Goal: Task Accomplishment & Management: Complete application form

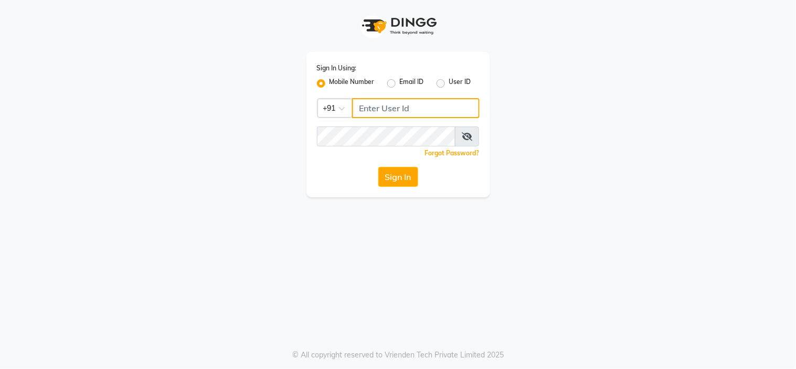
click at [422, 104] on input "Username" at bounding box center [415, 108] width 127 height 20
type input "8050427757"
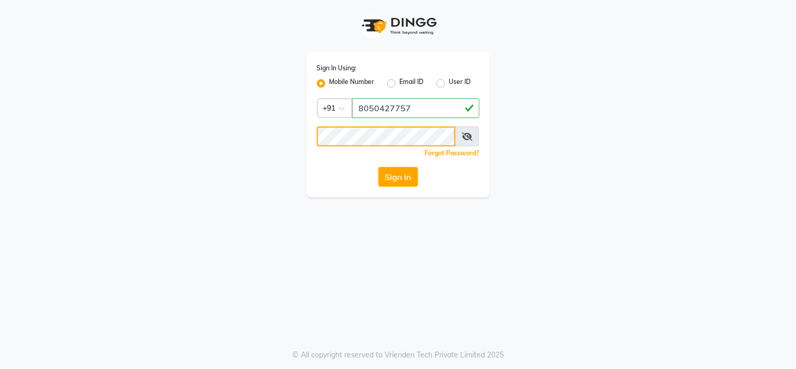
click at [378, 167] on button "Sign In" at bounding box center [398, 177] width 40 height 20
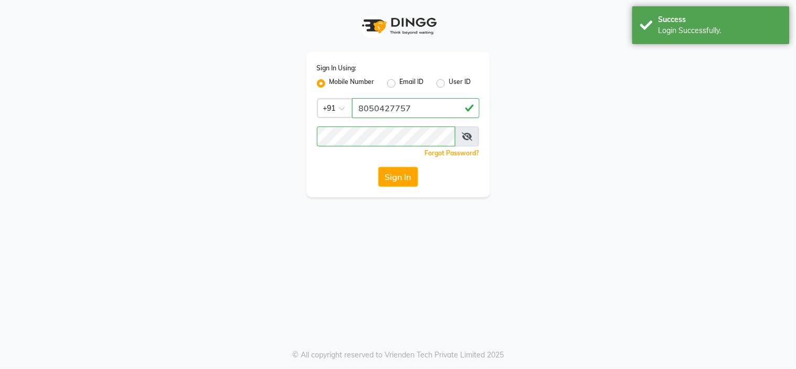
select select "7187"
select select "service"
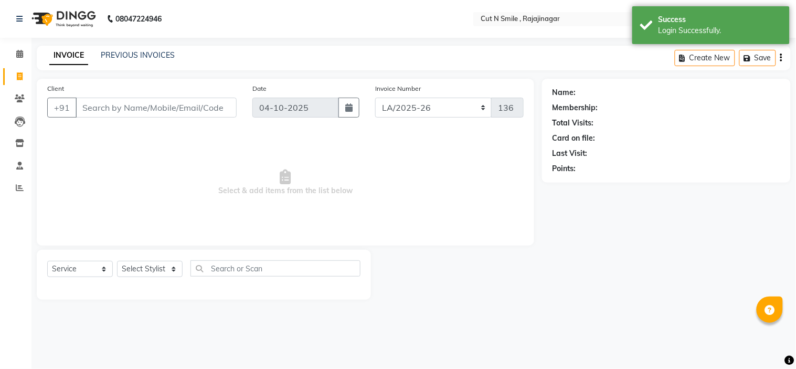
select select "en"
click at [176, 103] on input "Client" at bounding box center [156, 108] width 161 height 20
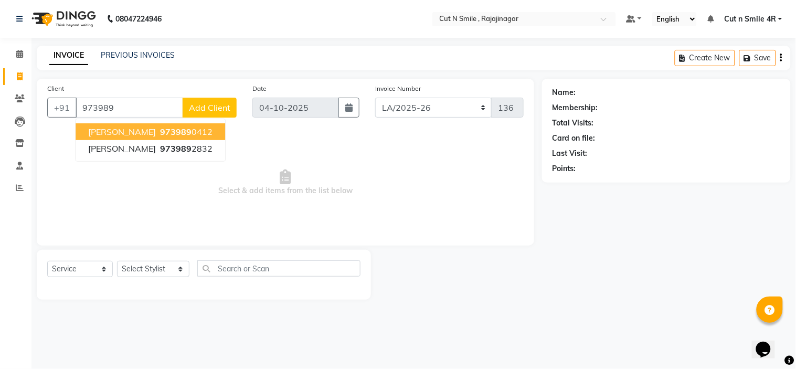
click at [165, 131] on span "973989" at bounding box center [175, 131] width 31 height 10
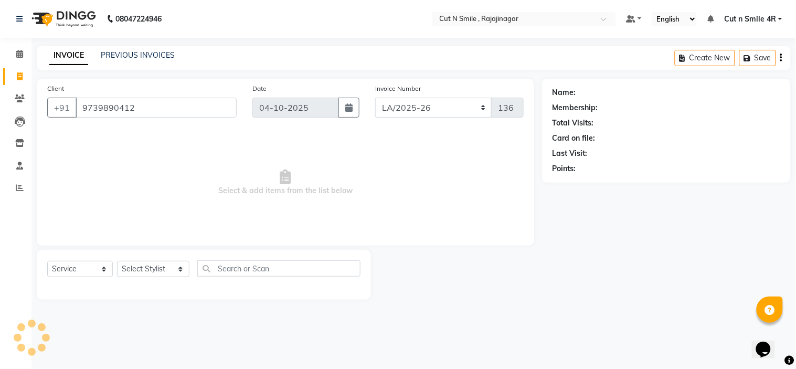
type input "9739890412"
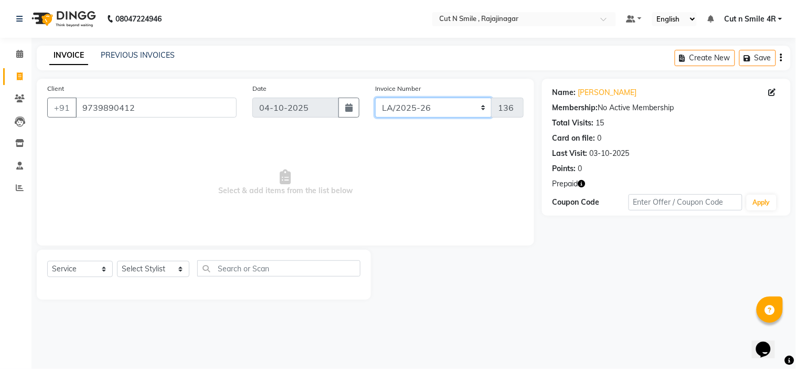
click at [398, 112] on select "[PERSON_NAME]/25-26 LA/2025-26 SH/25 CH/25 SA/25" at bounding box center [433, 108] width 117 height 20
select select "7182"
click at [375, 98] on select "[PERSON_NAME]/25-26 LA/2025-26 SH/25 CH/25 SA/25" at bounding box center [433, 108] width 117 height 20
type input "1127"
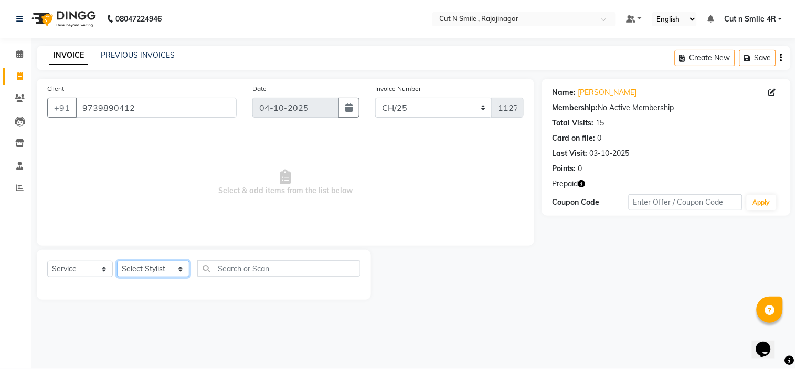
click at [173, 266] on select "Select Stylist [PERSON_NAME] Ammu 3R [PERSON_NAME] VN [PERSON_NAME] 3R [PERSON_…" at bounding box center [153, 269] width 72 height 16
select select "57483"
click at [117, 261] on select "Select Stylist [PERSON_NAME] Ammu 3R [PERSON_NAME] VN [PERSON_NAME] 3R [PERSON_…" at bounding box center [153, 269] width 72 height 16
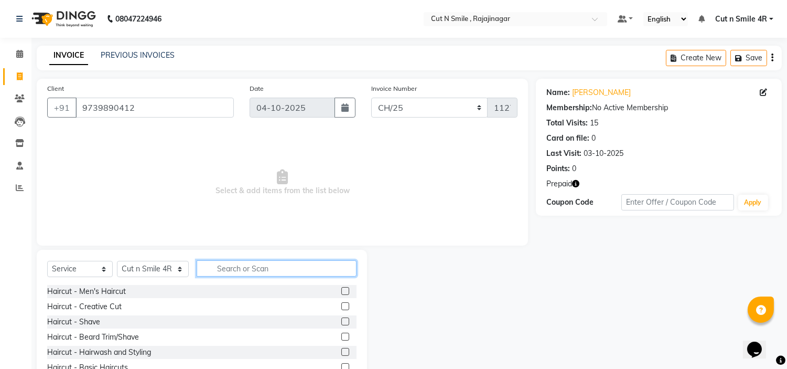
click at [264, 265] on input "text" at bounding box center [277, 268] width 160 height 16
type input "sha"
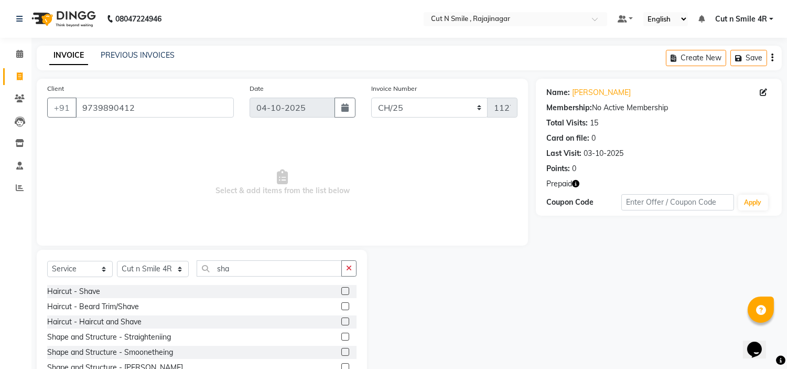
click at [341, 291] on label at bounding box center [345, 291] width 8 height 8
click at [341, 291] on input "checkbox" at bounding box center [344, 291] width 7 height 7
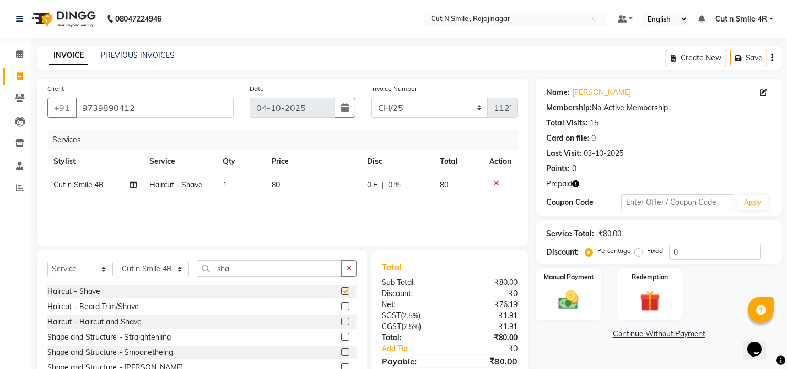
checkbox input "false"
click at [321, 213] on div "Services Stylist Service Qty Price Disc Total Action Cut n Smile 4R Haircut - S…" at bounding box center [282, 182] width 471 height 105
click at [282, 186] on td "80" at bounding box center [312, 185] width 95 height 24
select select "57483"
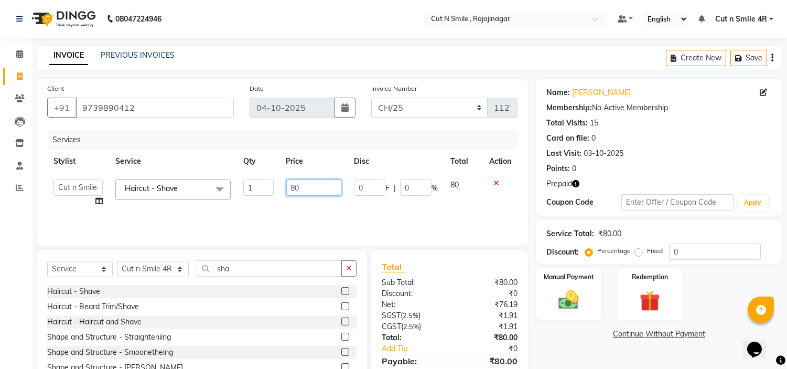
click at [294, 186] on input "80" at bounding box center [313, 187] width 55 height 16
type input "100"
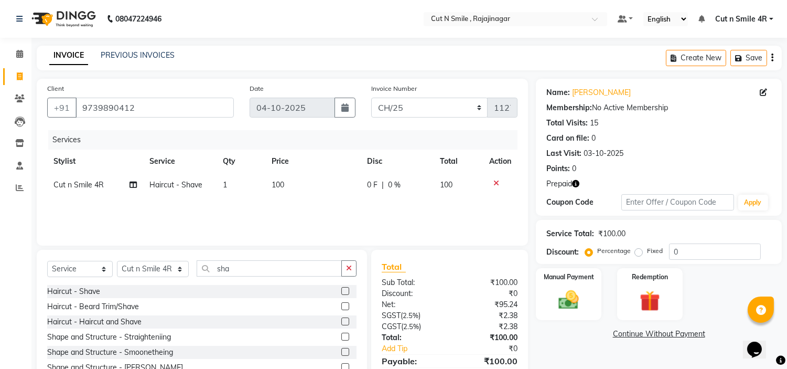
click at [294, 206] on div "Services Stylist Service Qty Price Disc Total Action Cut n Smile 4R Haircut - S…" at bounding box center [282, 182] width 471 height 105
click at [233, 270] on input "sha" at bounding box center [269, 268] width 145 height 16
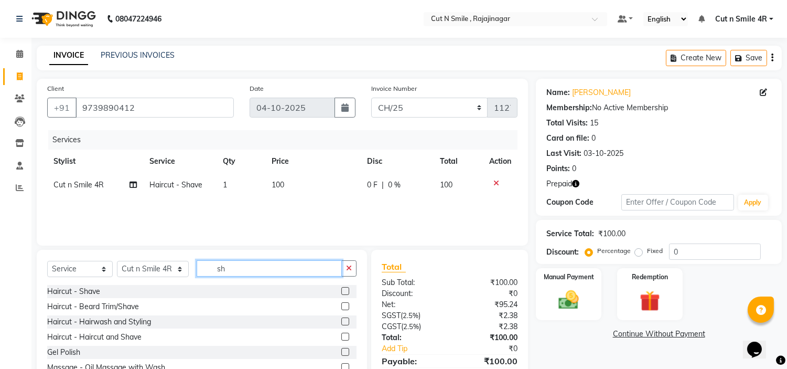
type input "s"
type input "faci"
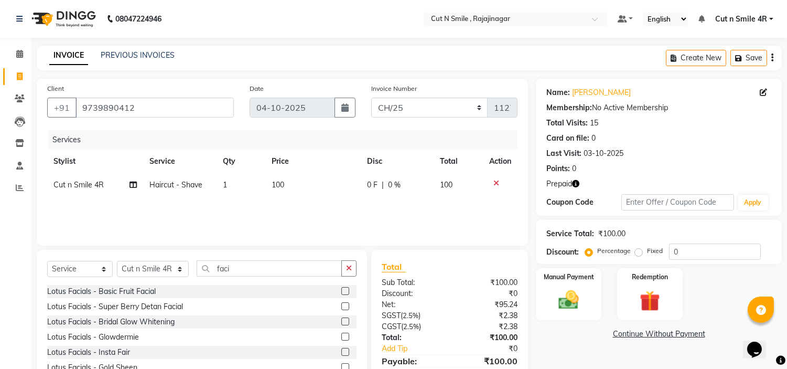
click at [341, 293] on label at bounding box center [345, 291] width 8 height 8
click at [341, 293] on input "checkbox" at bounding box center [344, 291] width 7 height 7
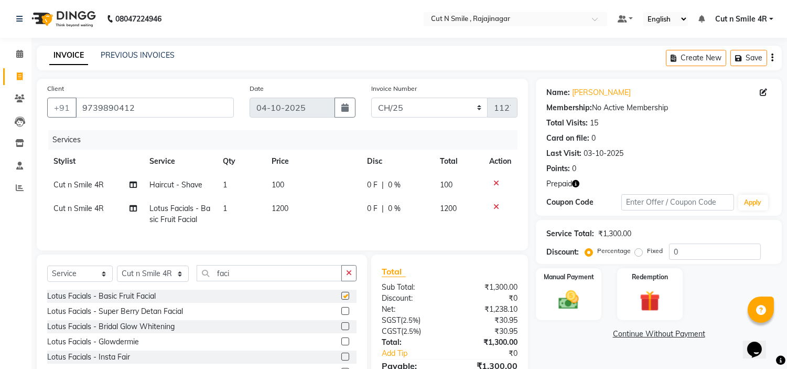
checkbox input "false"
click at [271, 274] on input "faci" at bounding box center [269, 273] width 145 height 16
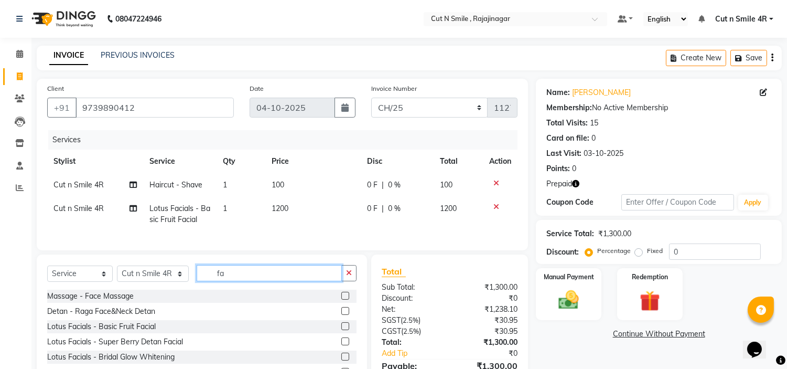
type input "f"
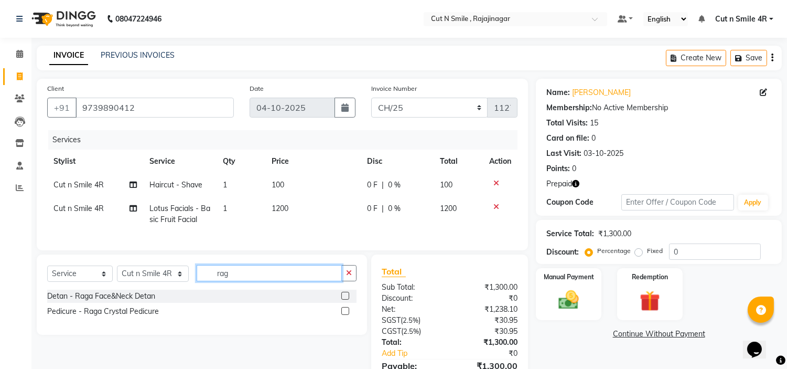
type input "rag"
click at [343, 300] on label at bounding box center [345, 296] width 8 height 8
click at [343, 300] on input "checkbox" at bounding box center [344, 296] width 7 height 7
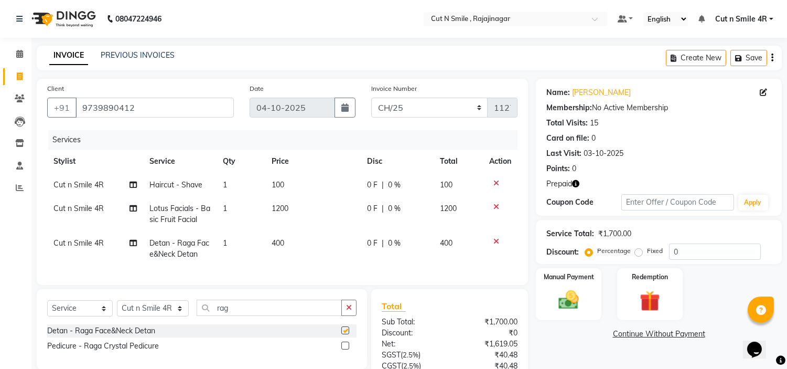
checkbox input "false"
click at [309, 238] on td "400" at bounding box center [312, 248] width 95 height 35
select select "57483"
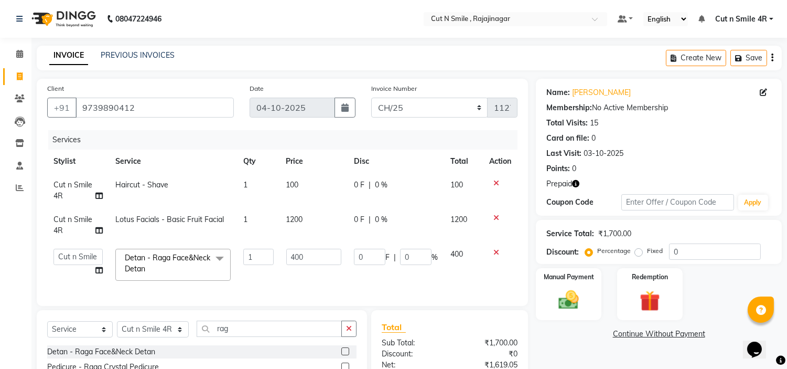
click at [452, 286] on td "400" at bounding box center [463, 264] width 39 height 45
click at [427, 275] on td "0 F | 0 %" at bounding box center [396, 264] width 97 height 45
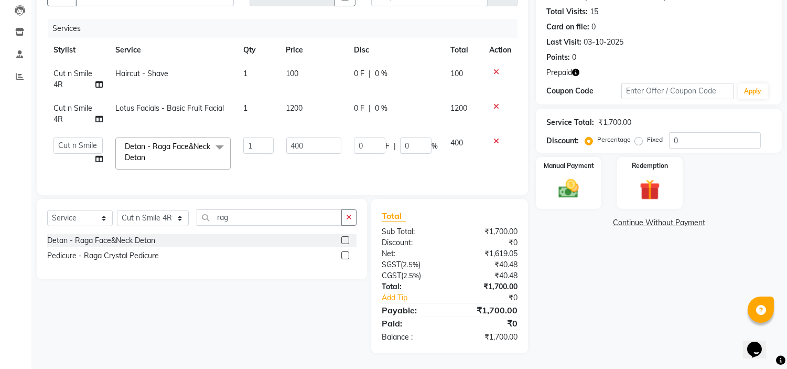
scroll to position [120, 0]
click at [640, 189] on img at bounding box center [650, 190] width 35 height 26
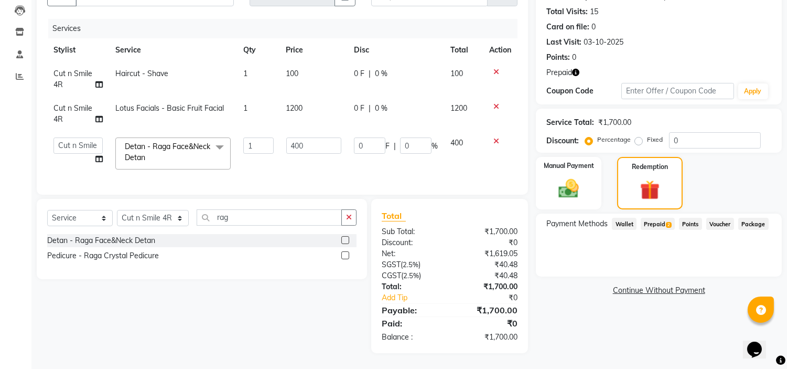
click at [666, 222] on span "2" at bounding box center [669, 225] width 6 height 6
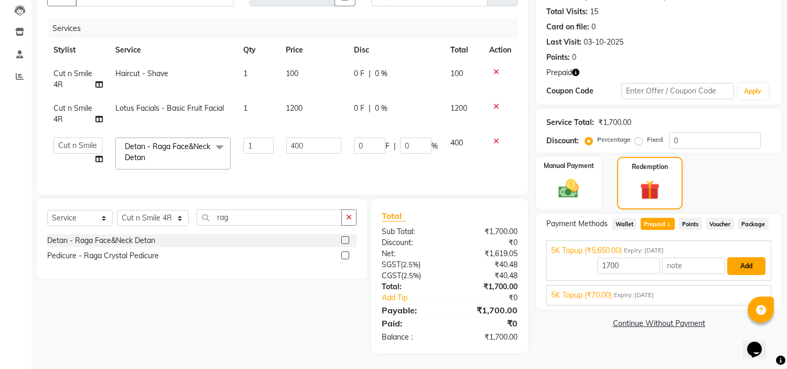
click at [746, 260] on button "Add" at bounding box center [747, 266] width 38 height 18
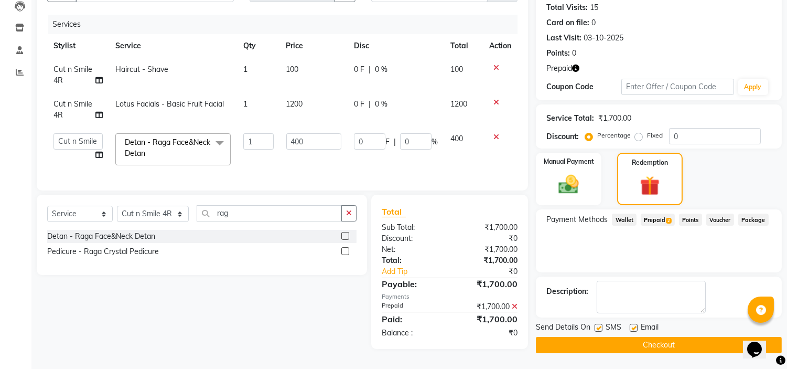
click at [685, 344] on button "Checkout" at bounding box center [659, 345] width 246 height 16
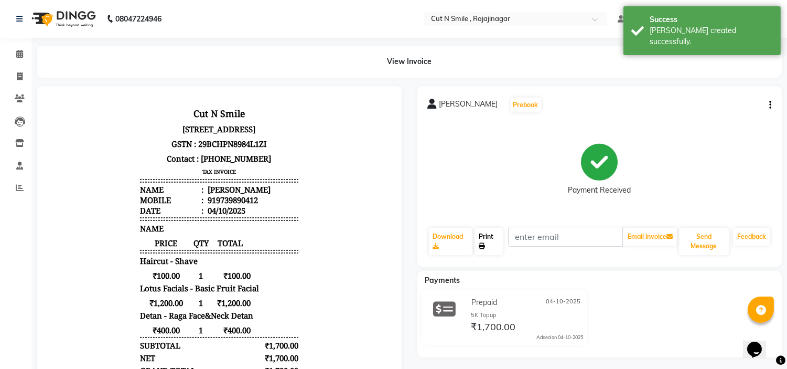
click at [490, 245] on link "Print" at bounding box center [489, 241] width 28 height 27
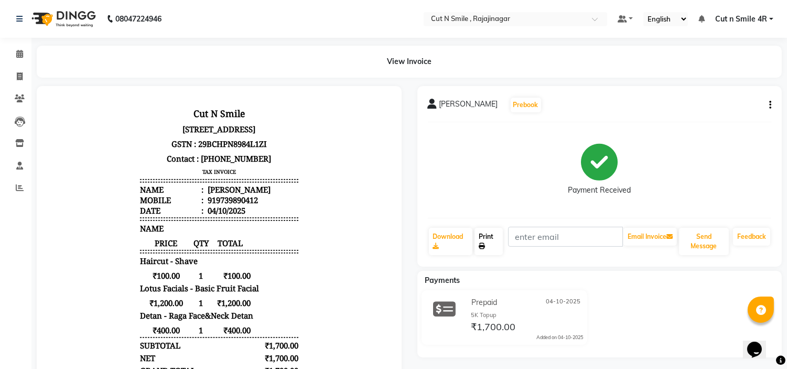
click at [485, 241] on link "Print" at bounding box center [489, 241] width 28 height 27
click at [489, 244] on link "Print" at bounding box center [489, 241] width 28 height 27
click at [17, 78] on icon at bounding box center [20, 76] width 6 height 8
select select "service"
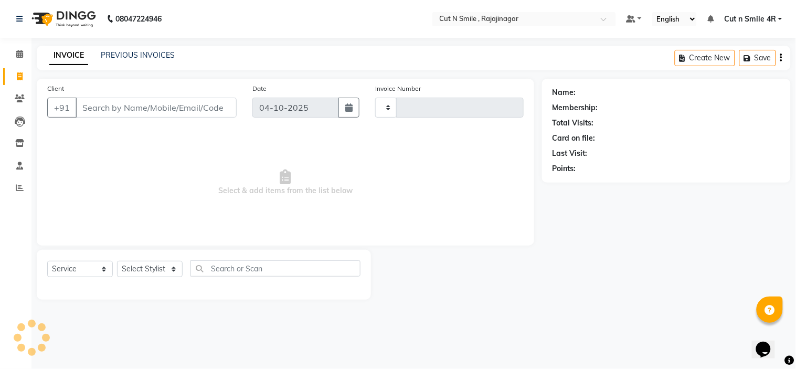
type input "136"
select select "7187"
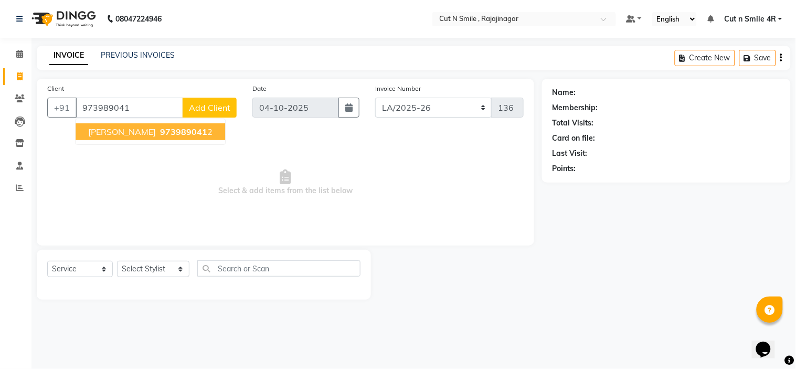
click at [144, 124] on button "[PERSON_NAME] 973989041 2" at bounding box center [150, 131] width 149 height 17
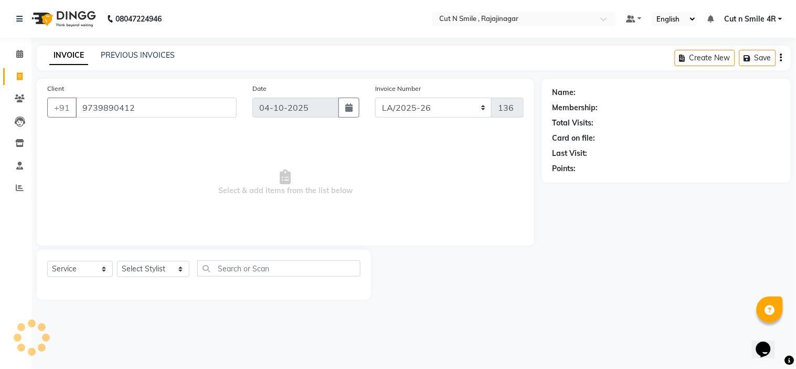
type input "9739890412"
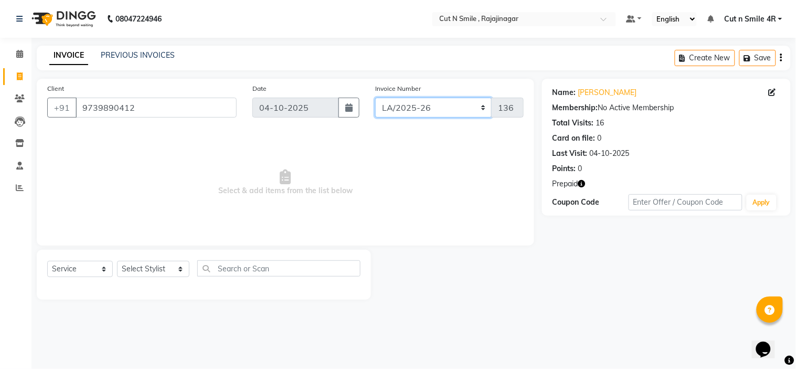
click at [428, 109] on select "[PERSON_NAME]/25-26 LA/2025-26 SH/25 CH/25 SA/25" at bounding box center [433, 108] width 117 height 20
select select "7182"
click at [375, 98] on select "[PERSON_NAME]/25-26 LA/2025-26 SH/25 CH/25 SA/25" at bounding box center [433, 108] width 117 height 20
type input "1128"
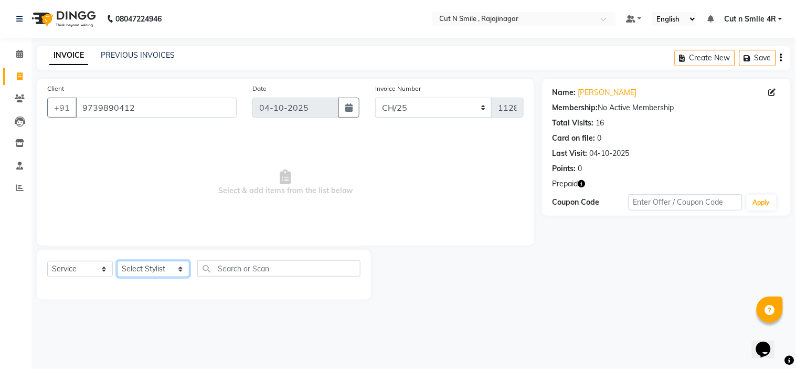
click at [138, 270] on select "Select Stylist [PERSON_NAME] Ammu 3R [PERSON_NAME] VN [PERSON_NAME] 3R [PERSON_…" at bounding box center [153, 269] width 72 height 16
select select "57483"
click at [117, 261] on select "Select Stylist [PERSON_NAME] Ammu 3R [PERSON_NAME] VN [PERSON_NAME] 3R [PERSON_…" at bounding box center [153, 269] width 72 height 16
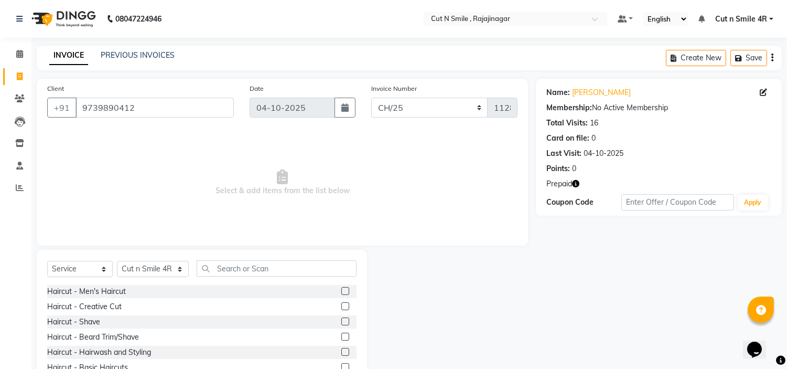
click at [341, 291] on label at bounding box center [345, 291] width 8 height 8
click at [341, 291] on input "checkbox" at bounding box center [344, 291] width 7 height 7
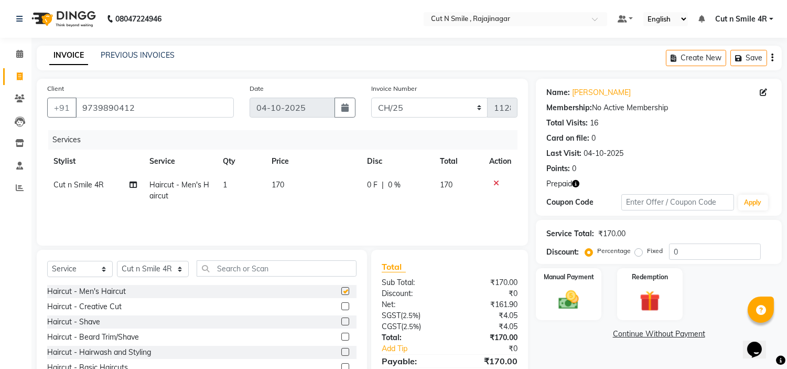
checkbox input "false"
click at [292, 194] on td "170" at bounding box center [312, 190] width 95 height 35
select select "57483"
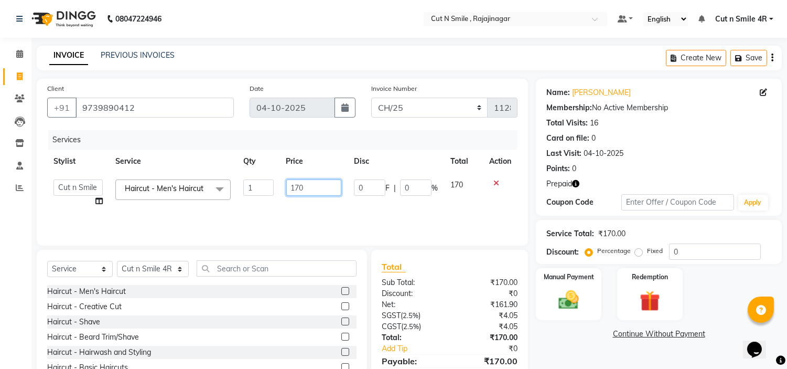
click at [300, 184] on input "170" at bounding box center [313, 187] width 55 height 16
type input "200"
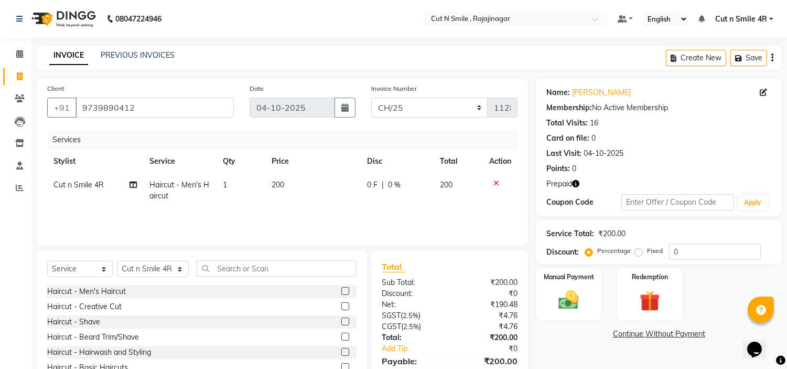
click at [303, 202] on td "200" at bounding box center [312, 190] width 95 height 35
select select "57483"
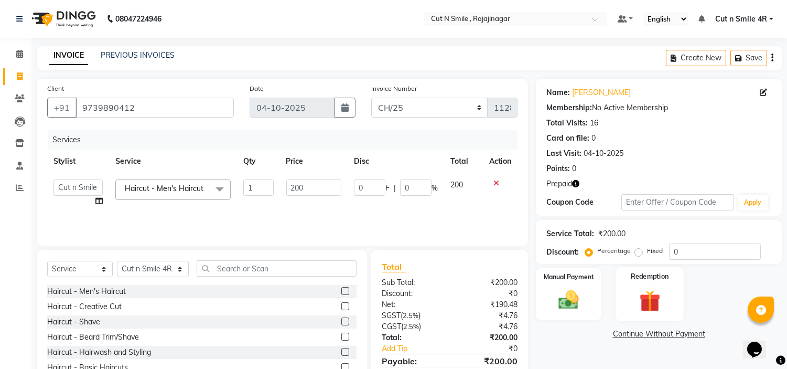
click at [659, 299] on img at bounding box center [650, 301] width 35 height 26
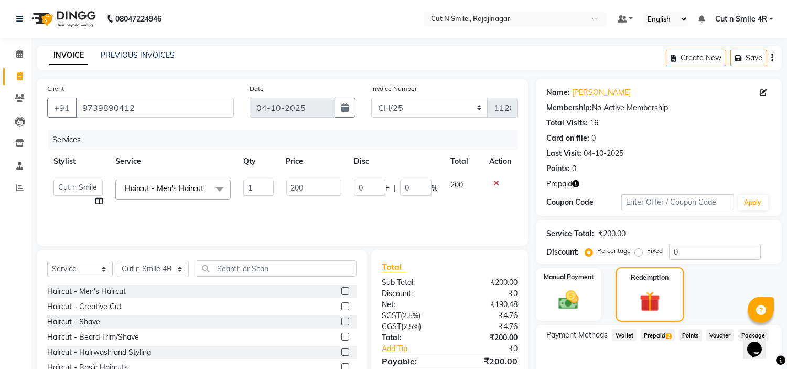
scroll to position [55, 0]
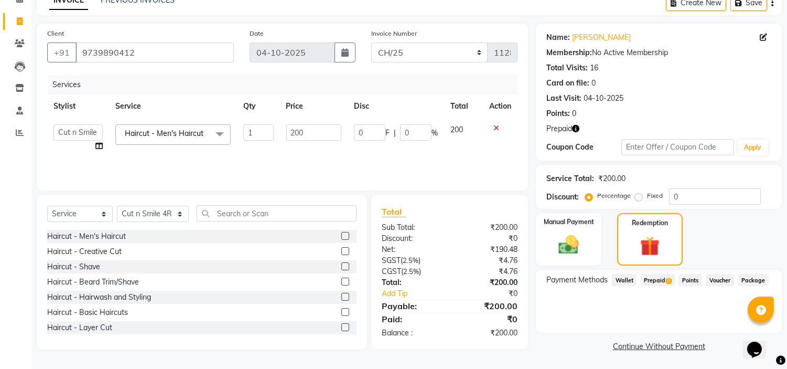
click at [663, 274] on span "Prepaid 2" at bounding box center [658, 280] width 34 height 12
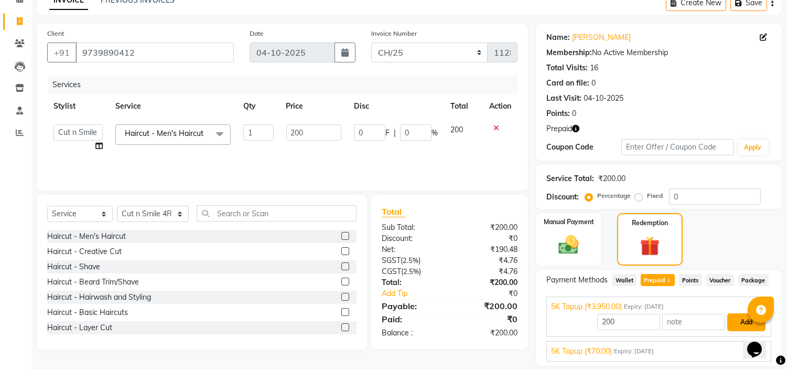
click at [738, 318] on button "Add" at bounding box center [747, 322] width 38 height 18
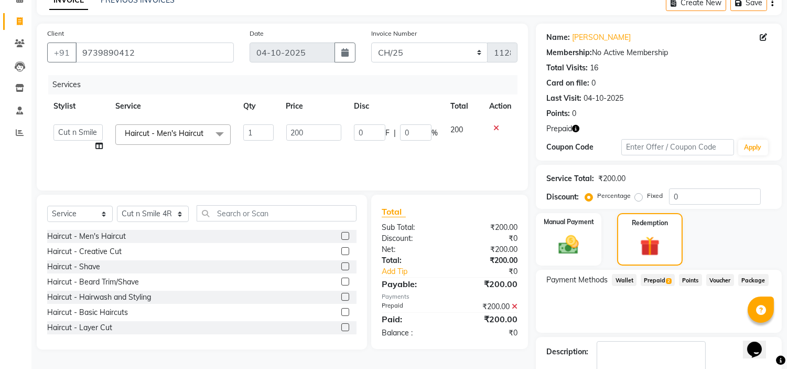
scroll to position [114, 0]
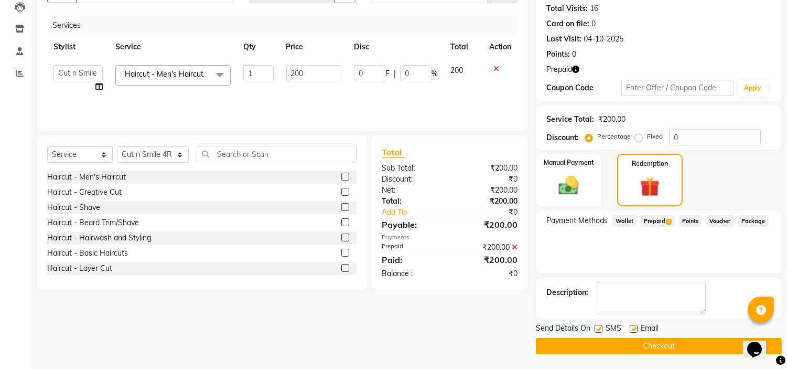
click at [709, 345] on button "Checkout" at bounding box center [659, 346] width 246 height 16
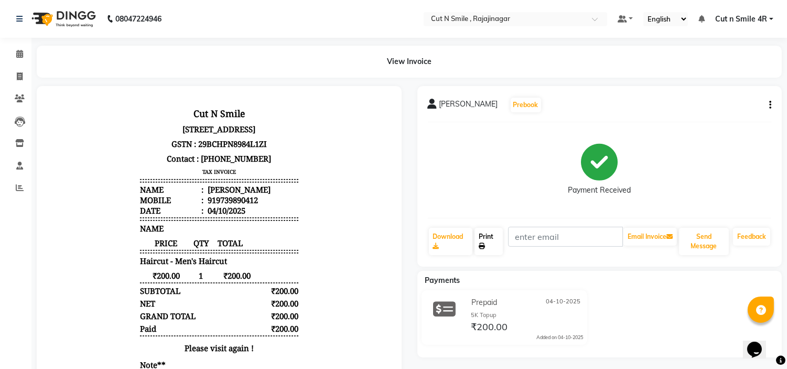
click at [482, 247] on icon at bounding box center [482, 246] width 6 height 6
